Goal: Information Seeking & Learning: Find specific fact

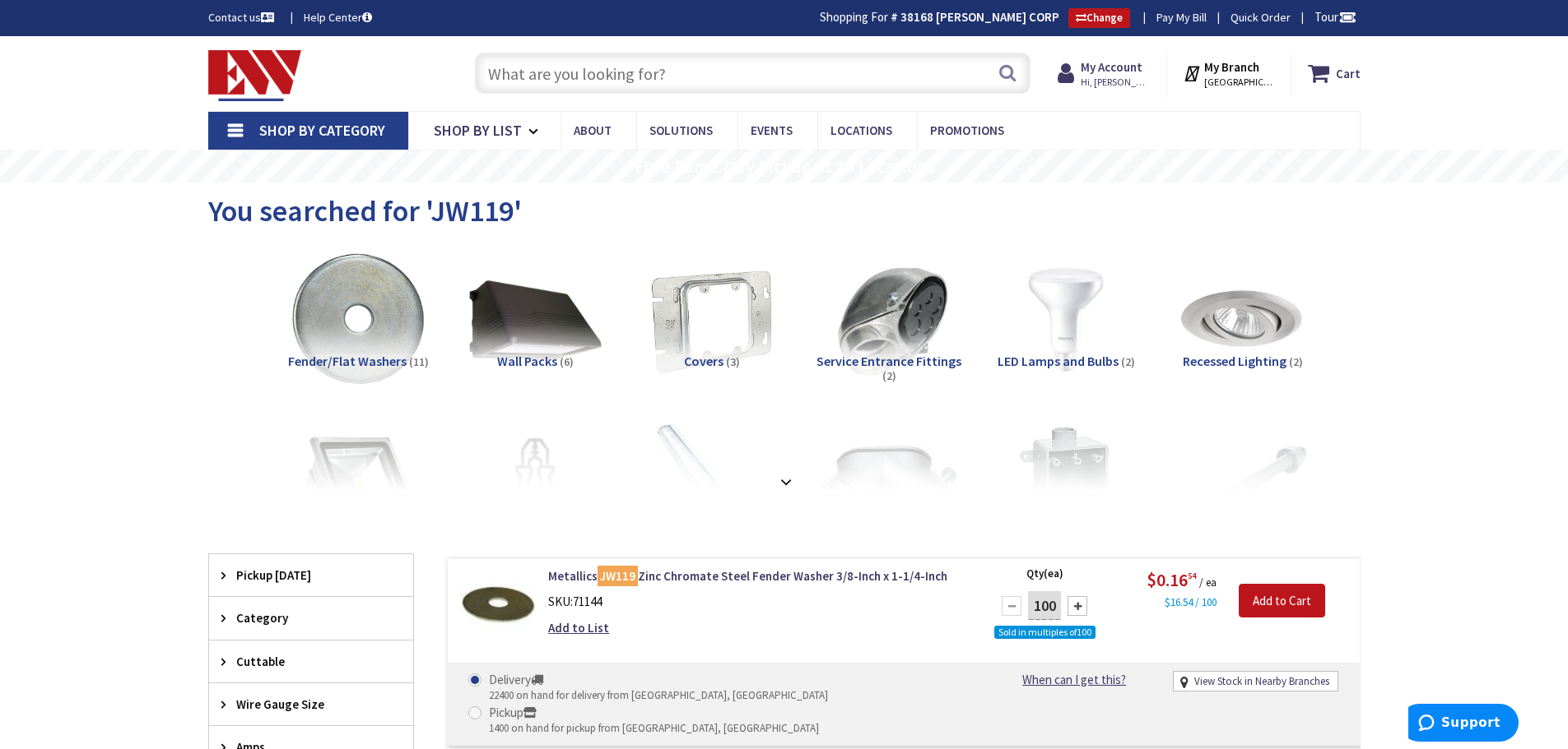
click at [575, 71] on input "text" at bounding box center [752, 73] width 555 height 41
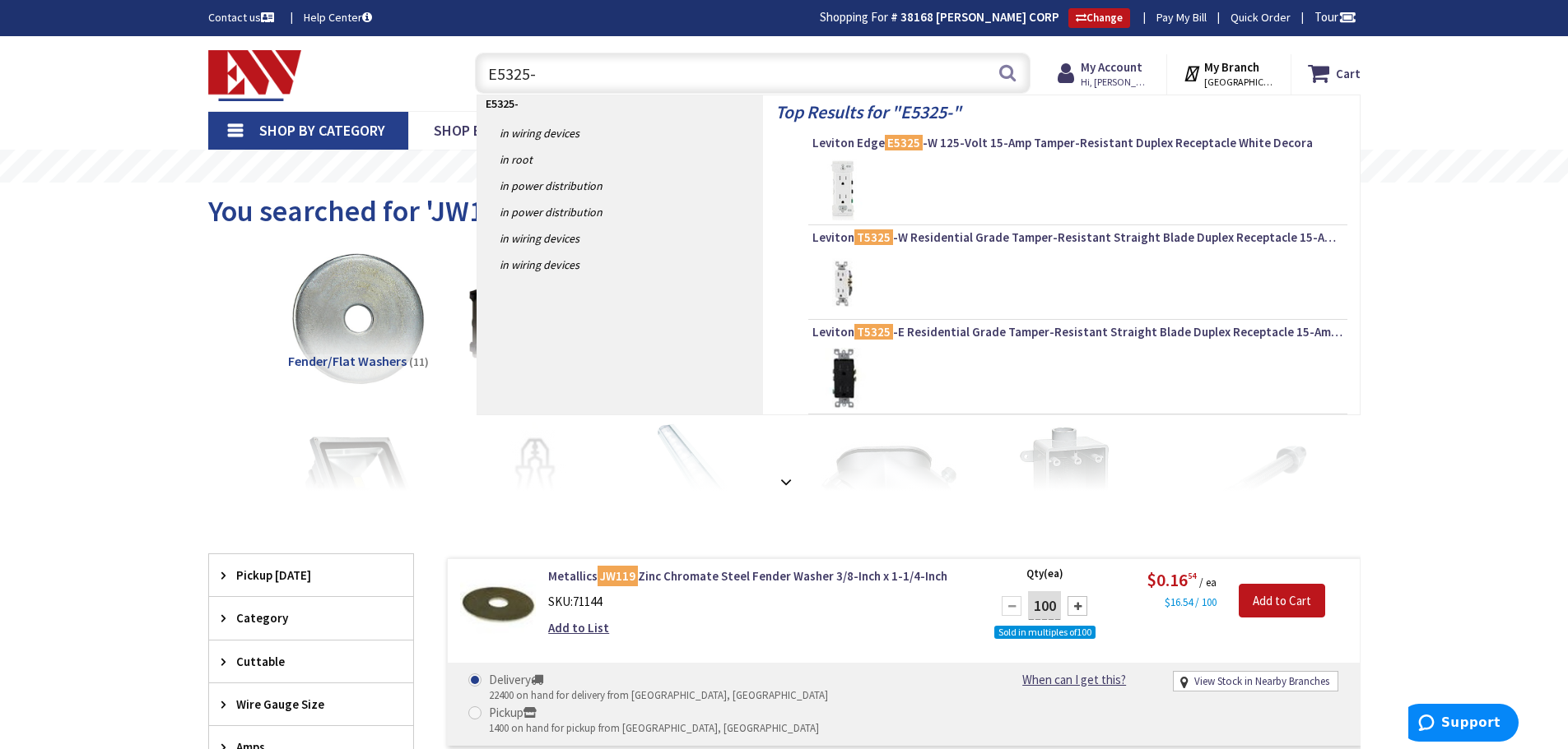
type input "E5325-W"
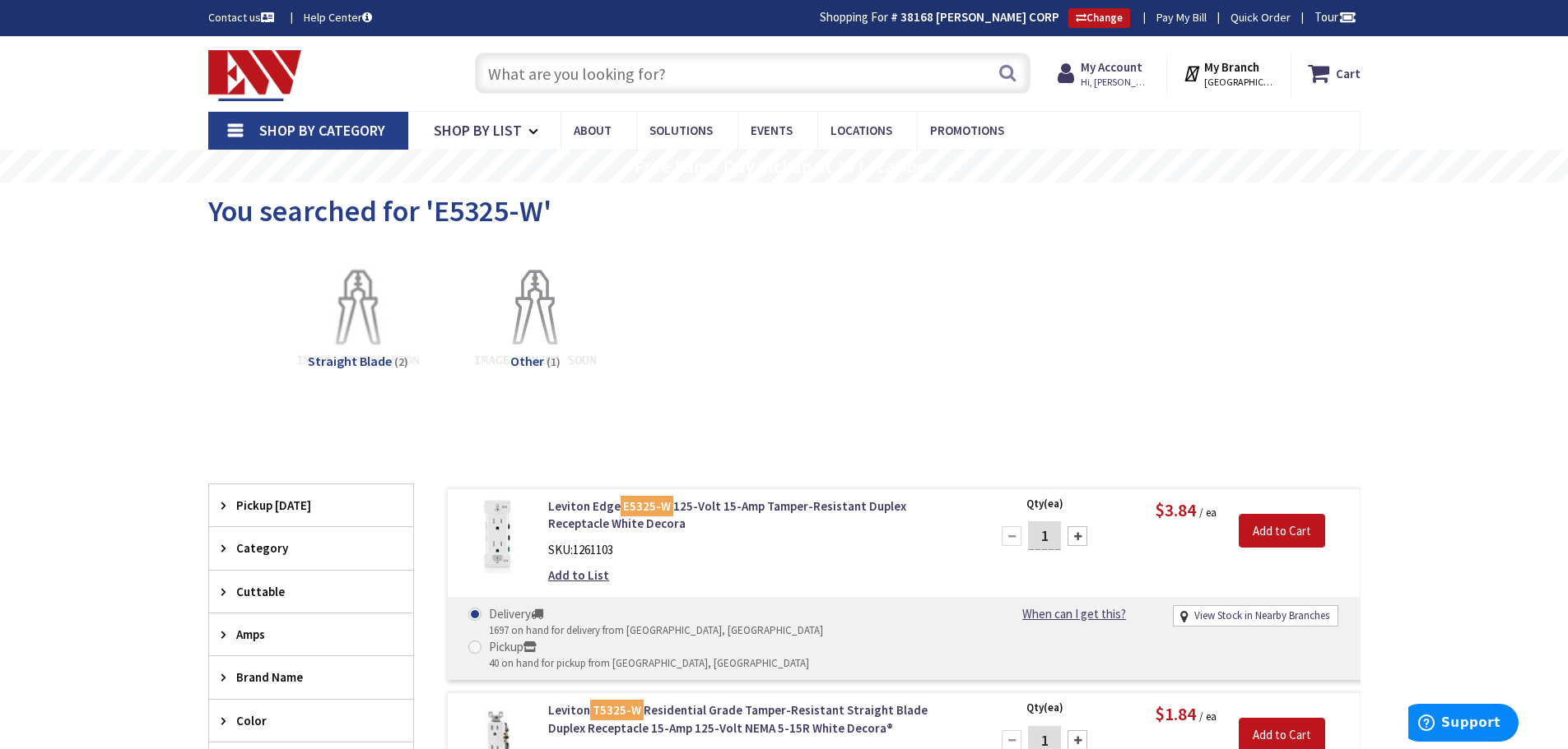
click at [600, 74] on input "text" at bounding box center [752, 73] width 555 height 41
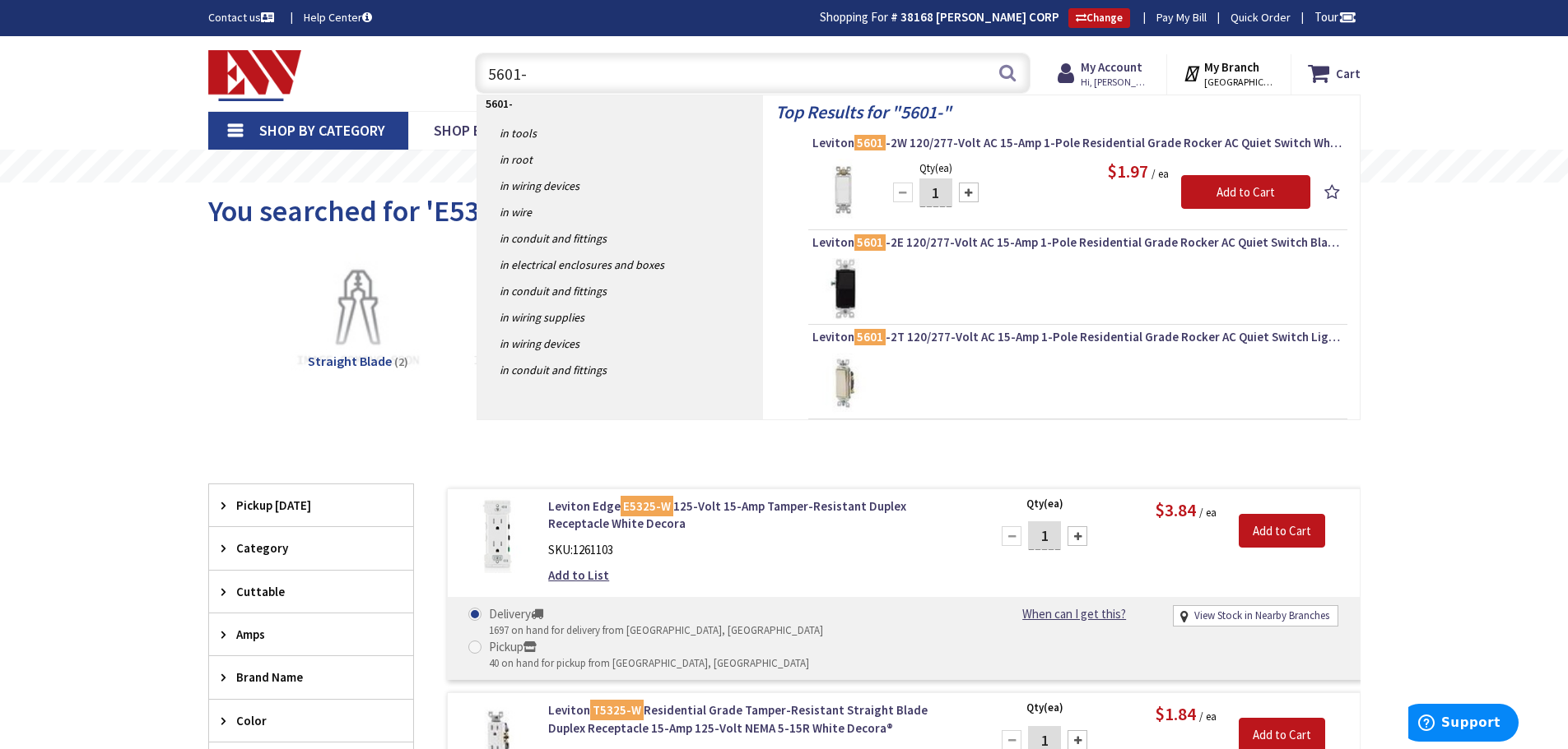
type input "5601-W"
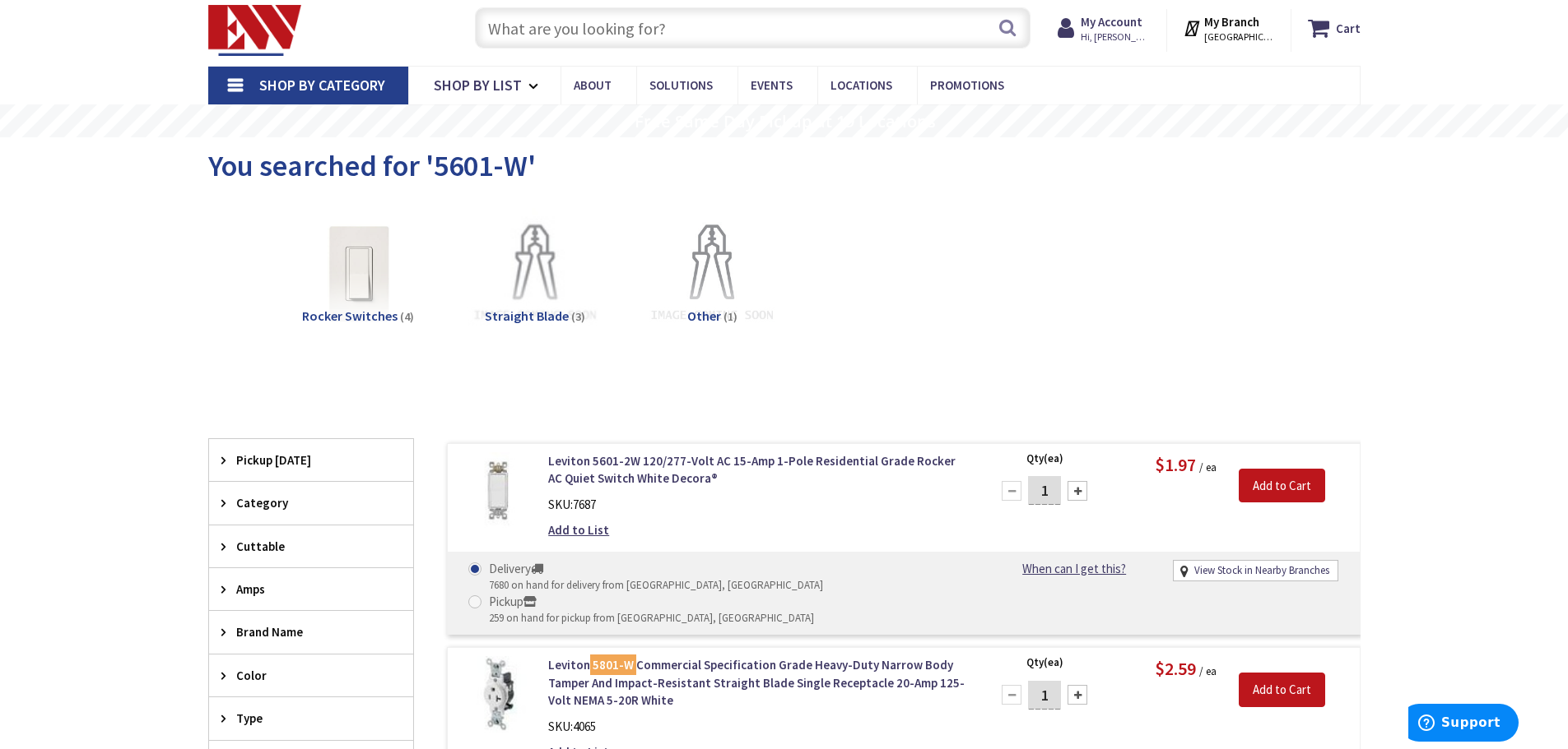
scroll to position [83, 0]
